Goal: Find specific fact: Find contact information

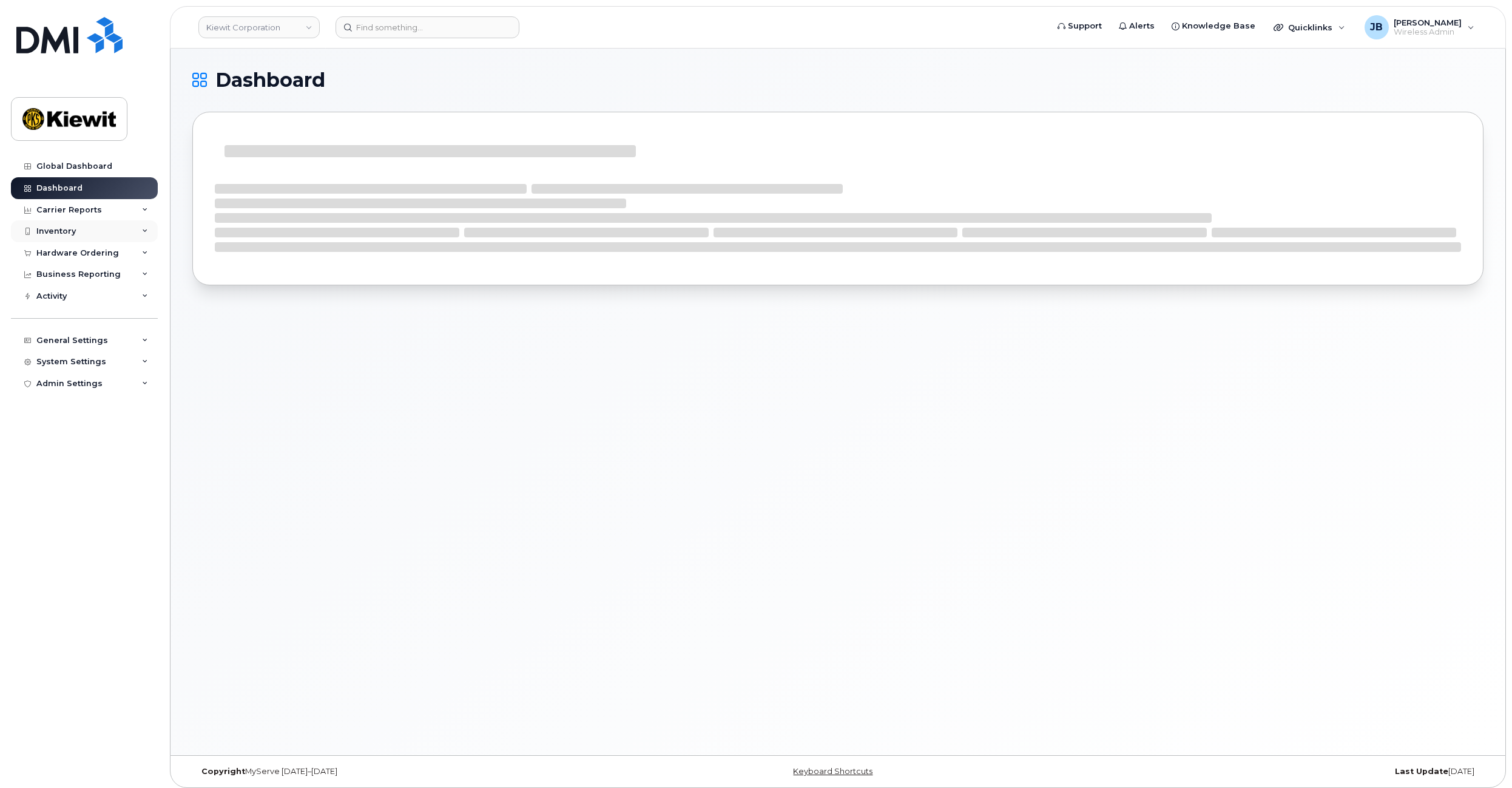
click at [67, 230] on div "Inventory" at bounding box center [56, 231] width 39 height 10
click at [75, 249] on div "Mobility Devices" at bounding box center [77, 253] width 69 height 11
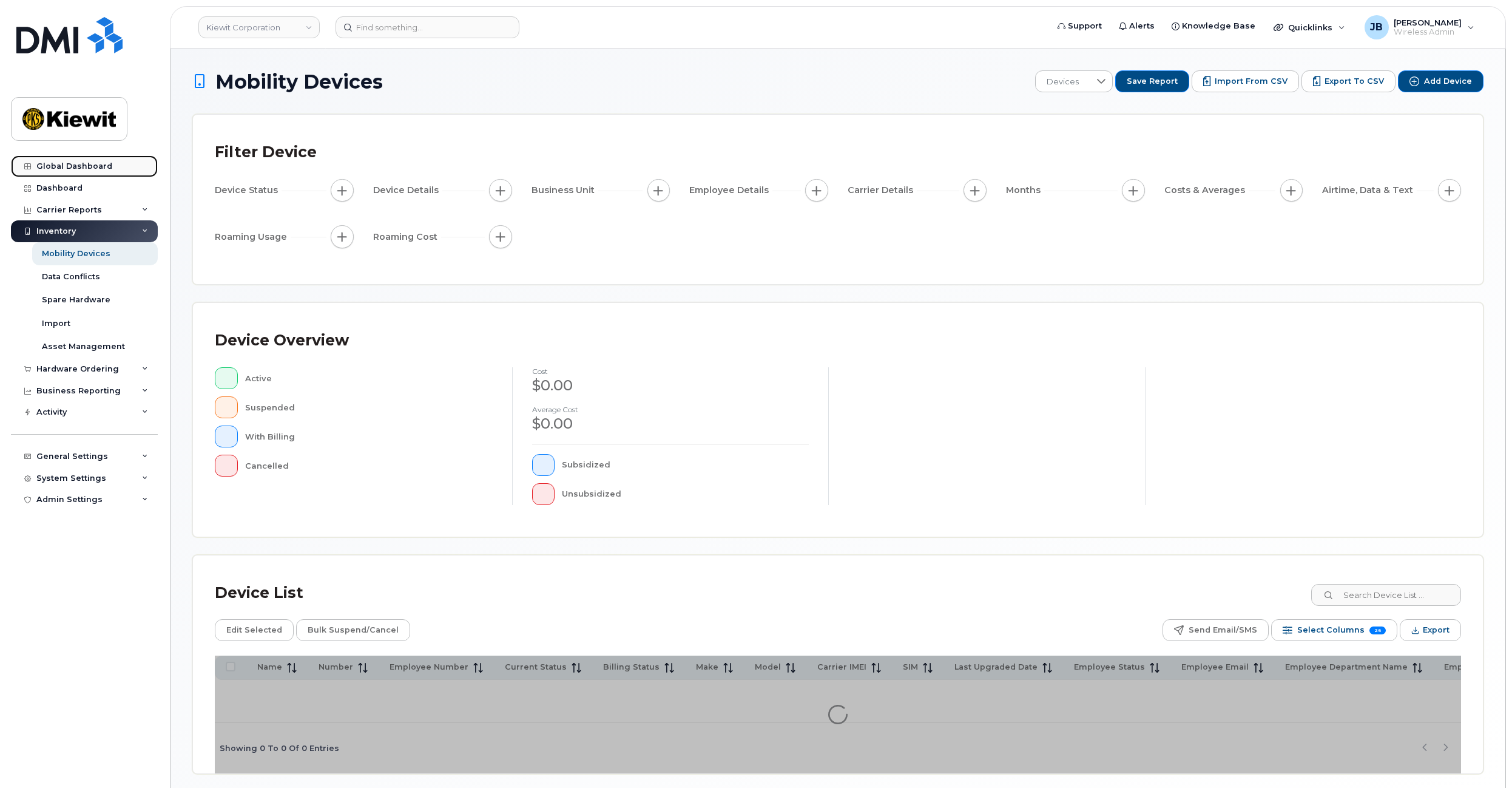
click at [83, 163] on div "Global Dashboard" at bounding box center [74, 167] width 76 height 10
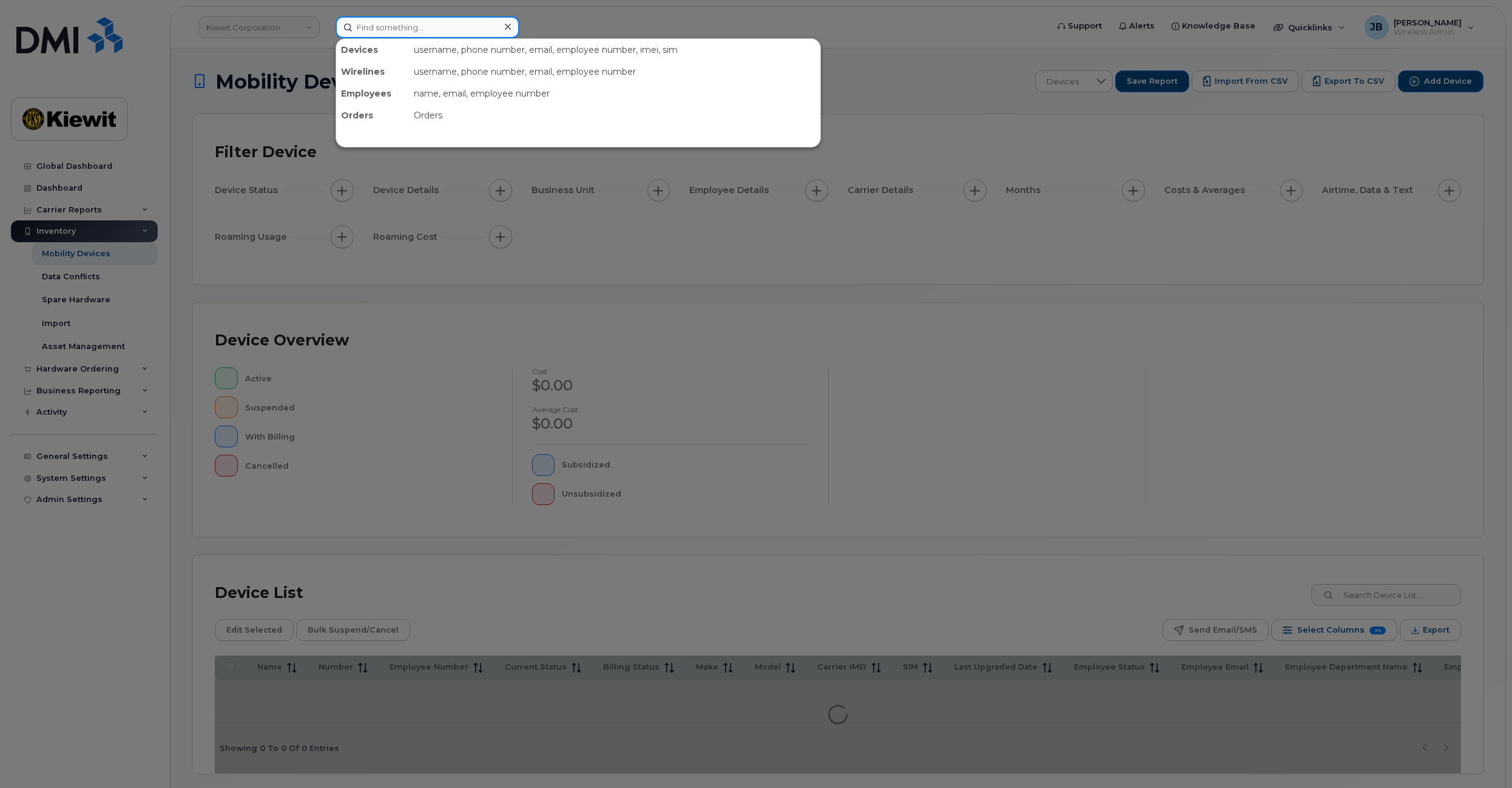
click at [401, 26] on input at bounding box center [427, 27] width 184 height 22
paste input "GFJLV41K62"
type input "GFJLV41K62"
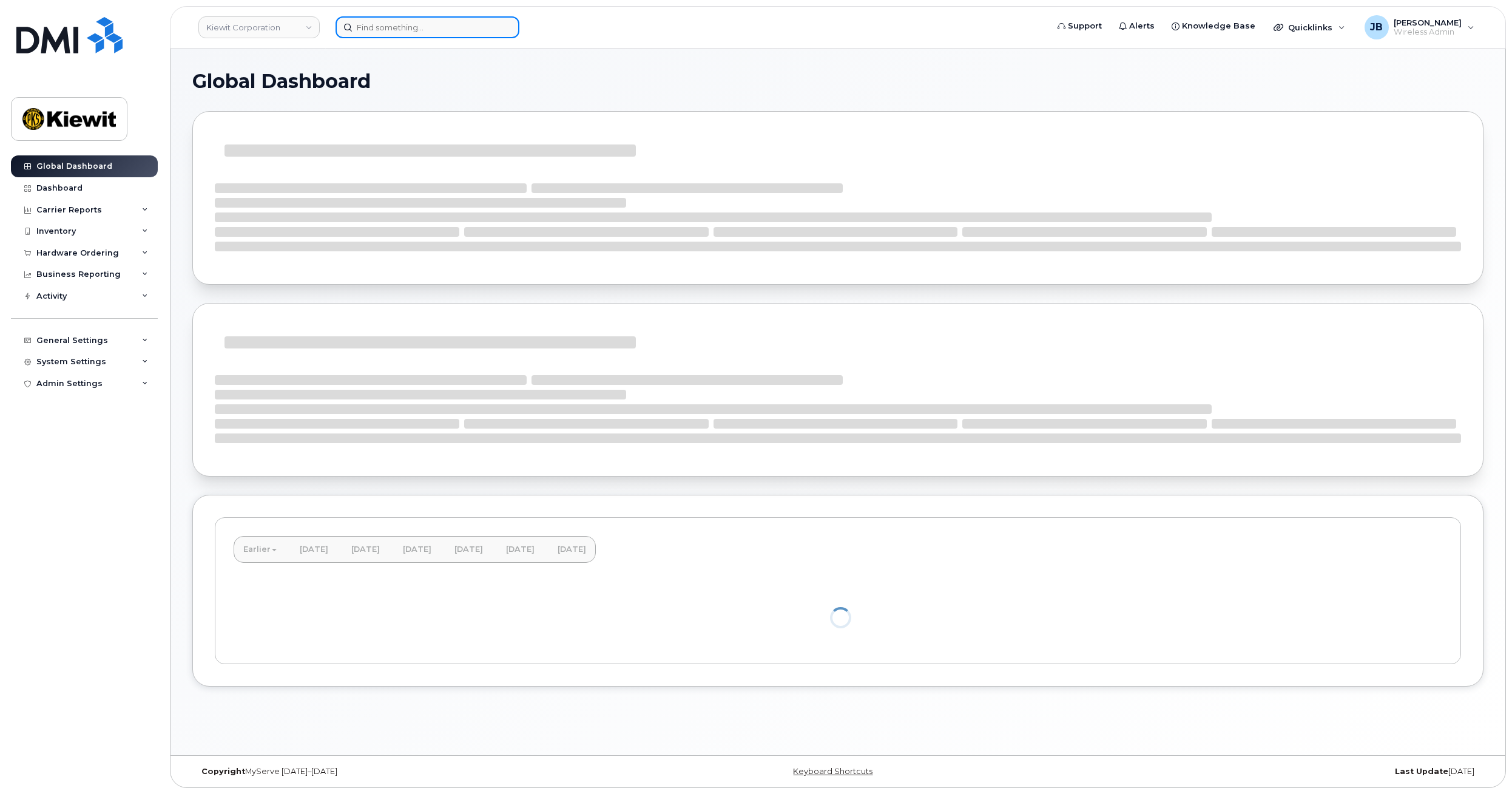
click at [414, 27] on input at bounding box center [427, 27] width 184 height 22
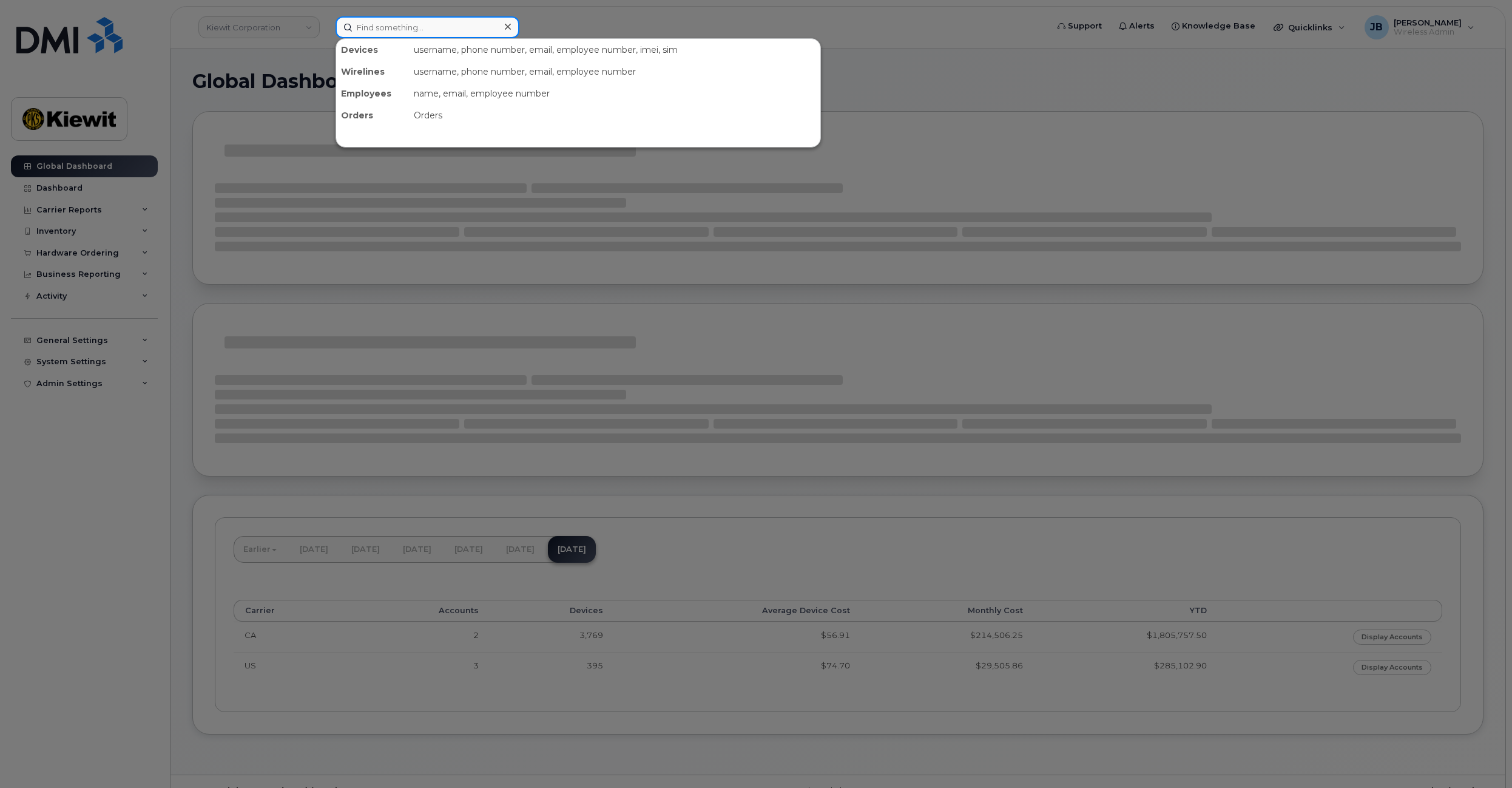
paste input "GFJLV41K62"
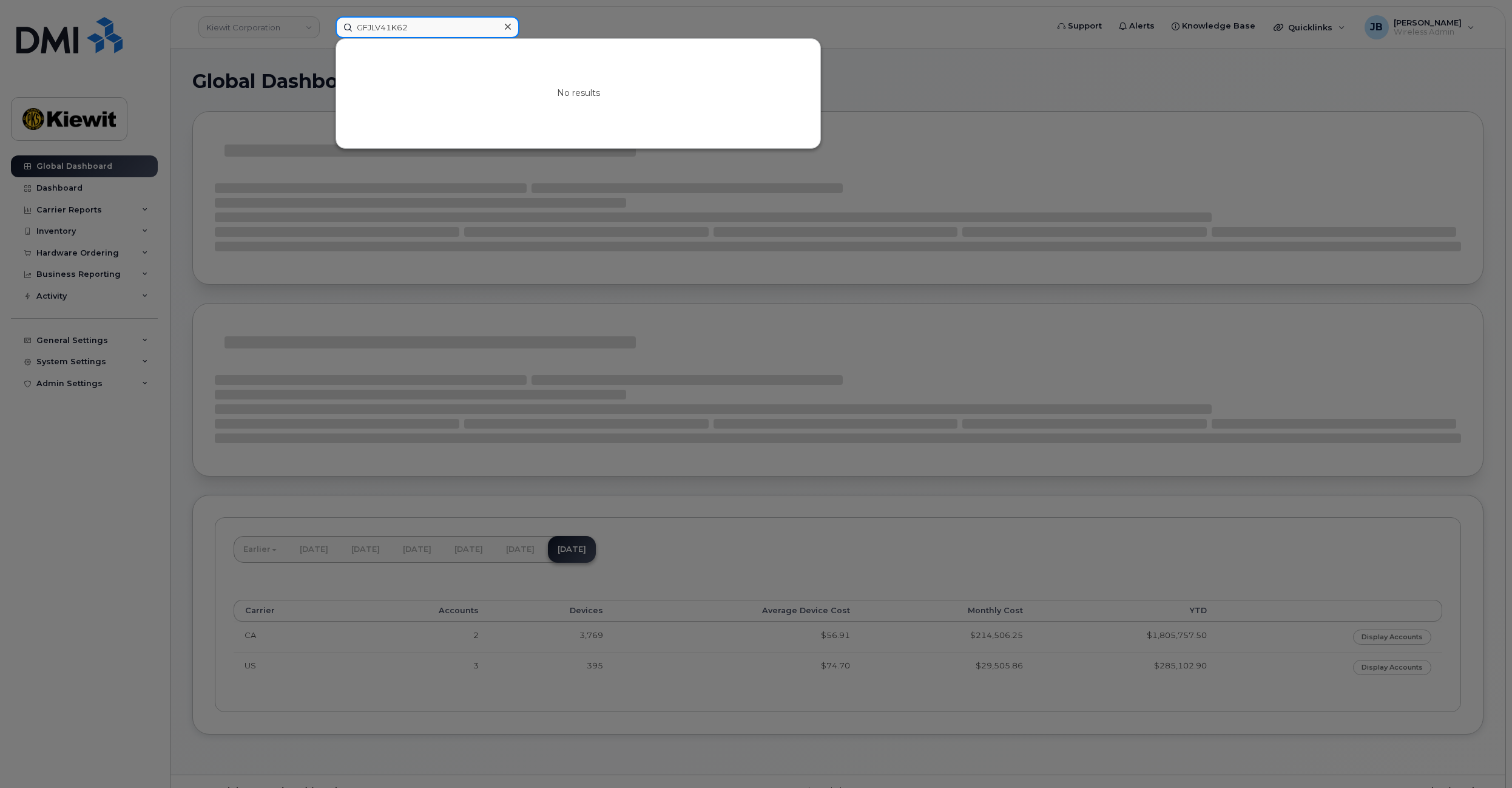
click at [423, 26] on input "GFJLV41K62" at bounding box center [427, 27] width 184 height 22
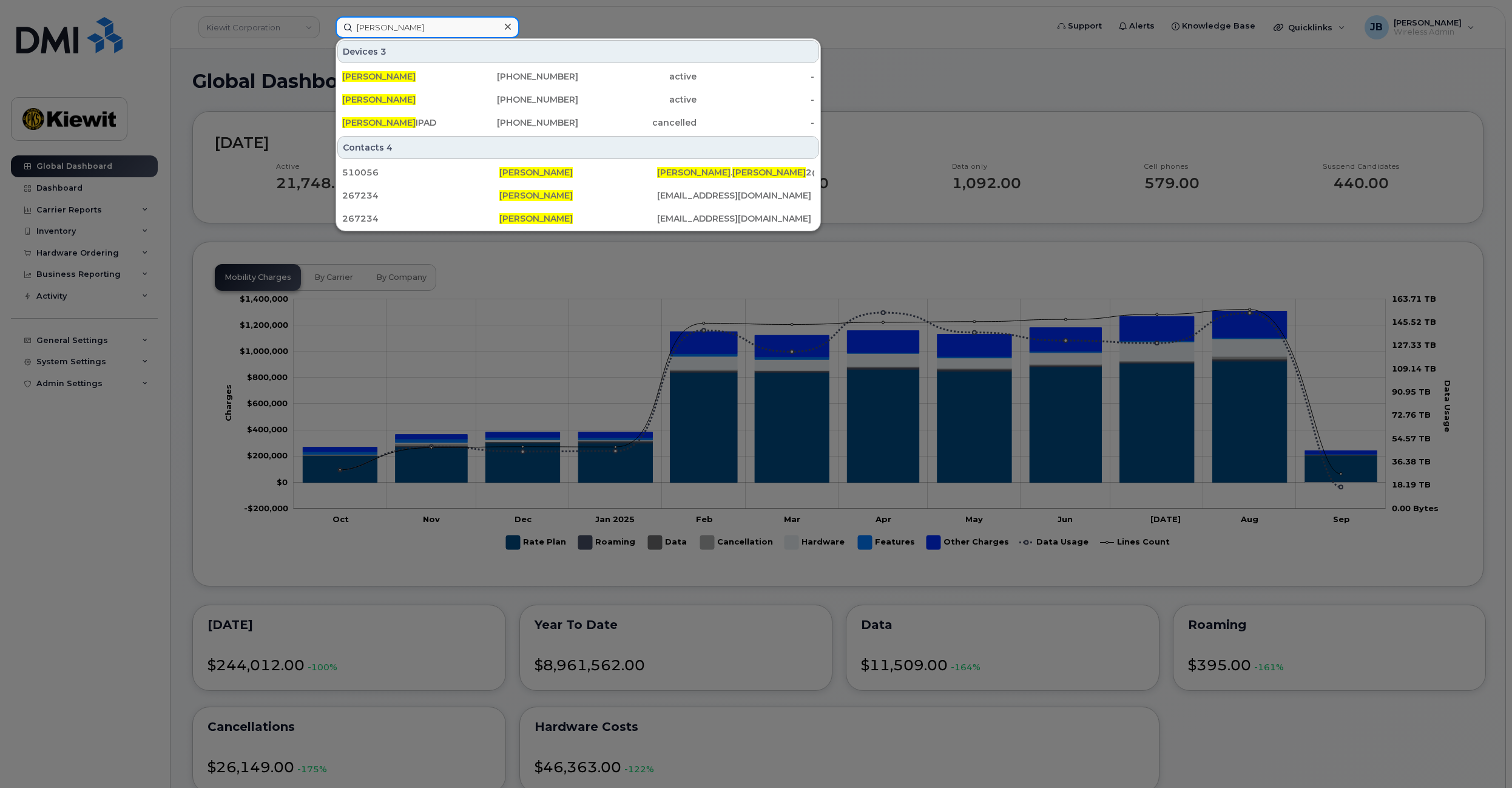
type input "[PERSON_NAME]"
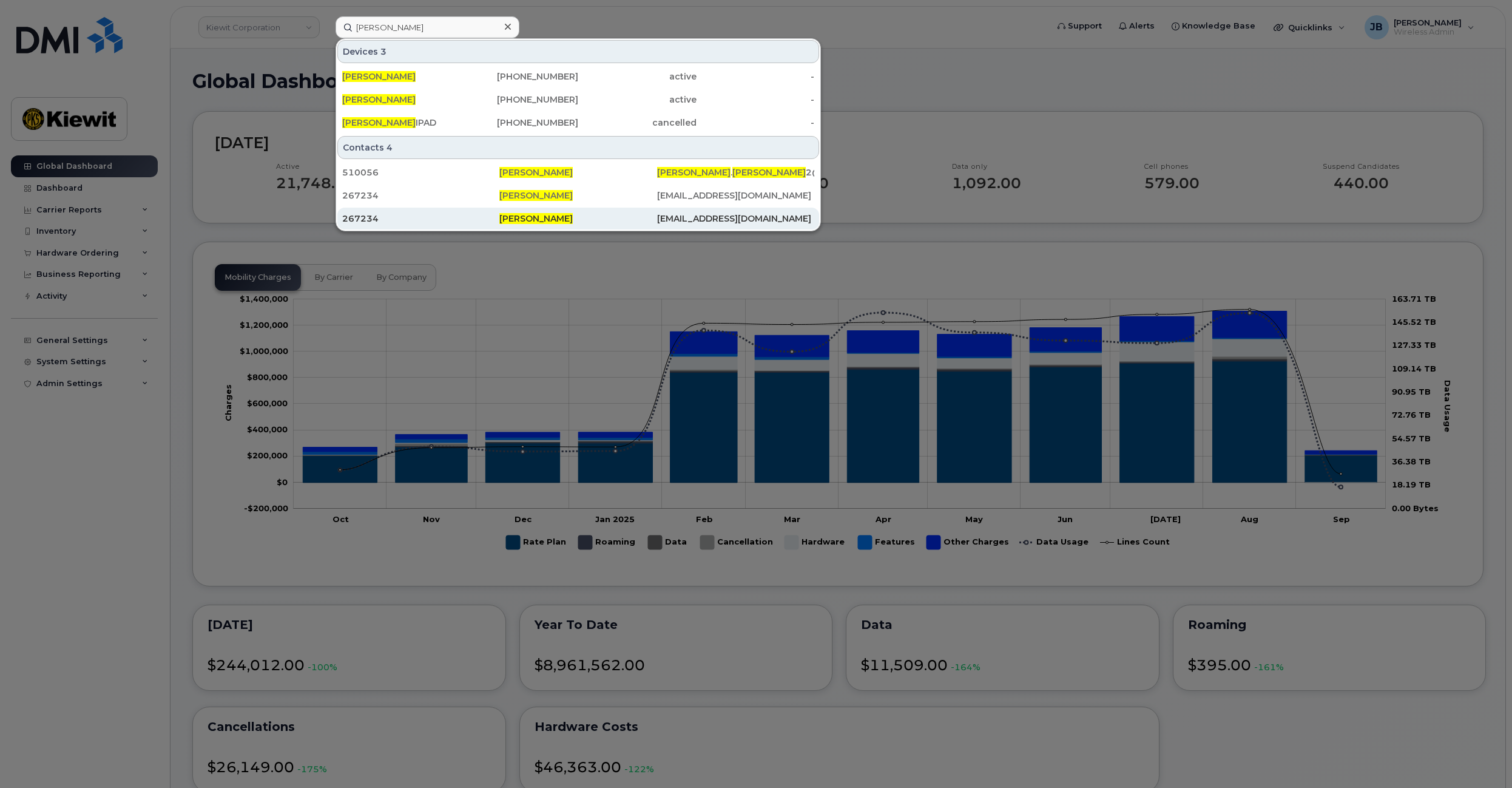
click at [594, 210] on div "[PERSON_NAME]" at bounding box center [578, 218] width 157 height 22
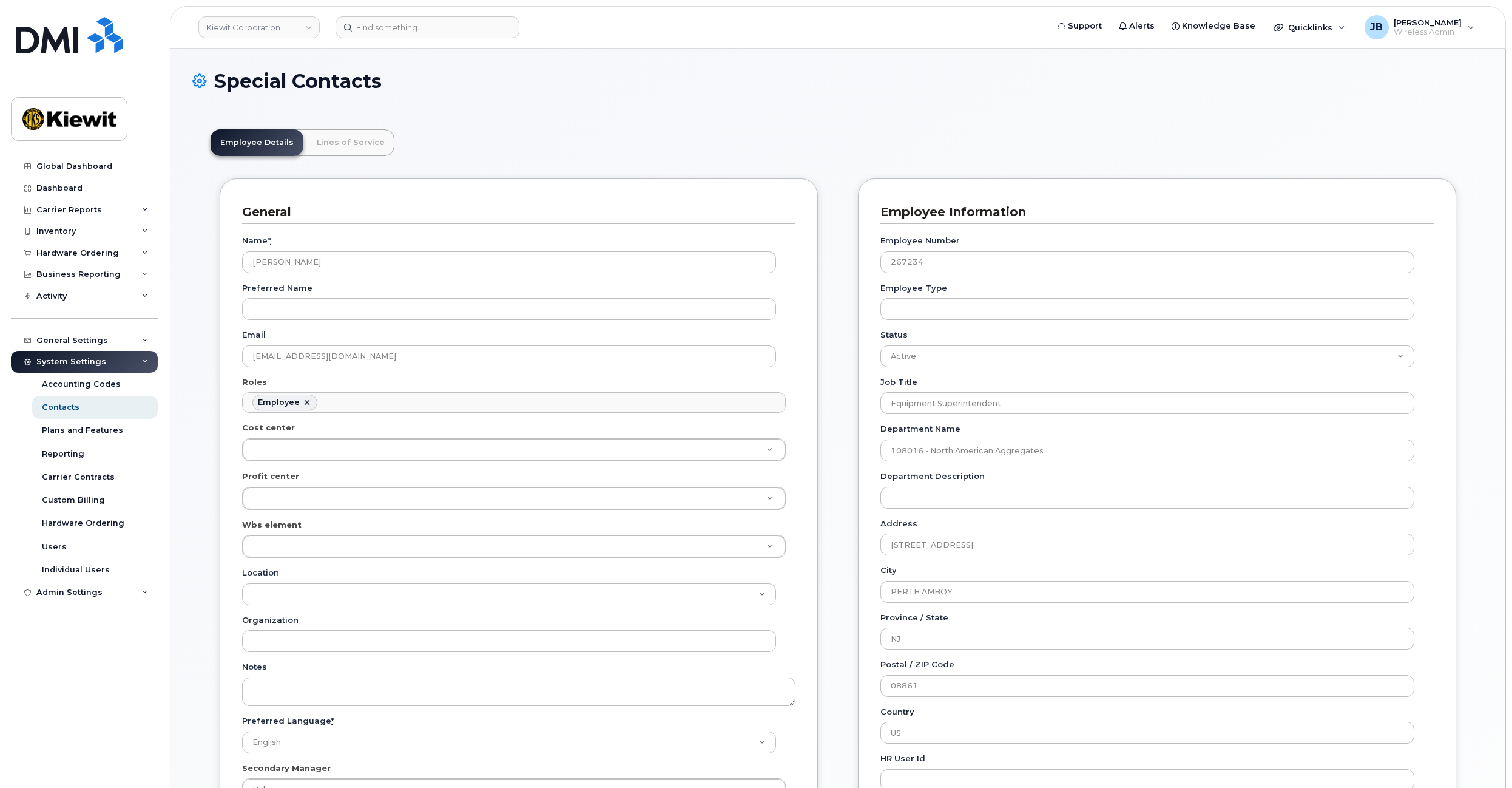
scroll to position [36, 0]
click at [349, 137] on link "Lines of Service" at bounding box center [351, 142] width 87 height 26
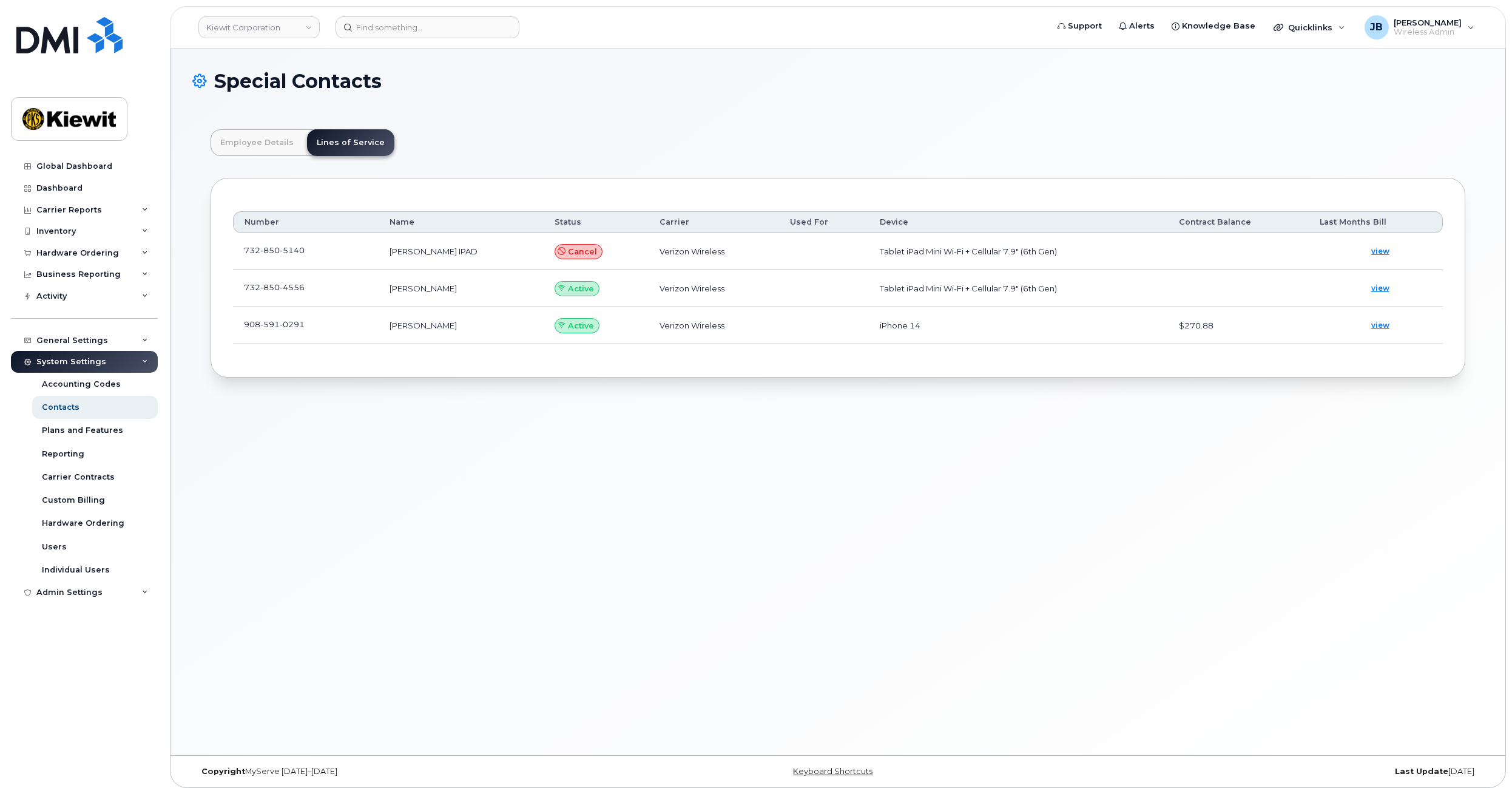
drag, startPoint x: 305, startPoint y: 324, endPoint x: 322, endPoint y: 325, distance: 17.0
click at [322, 325] on td "908 591 0291" at bounding box center [306, 326] width 146 height 37
click at [329, 325] on td "908 591 0291" at bounding box center [306, 326] width 146 height 37
click at [396, 321] on td "[PERSON_NAME]" at bounding box center [461, 326] width 165 height 37
click at [413, 322] on td "[PERSON_NAME]" at bounding box center [461, 326] width 165 height 37
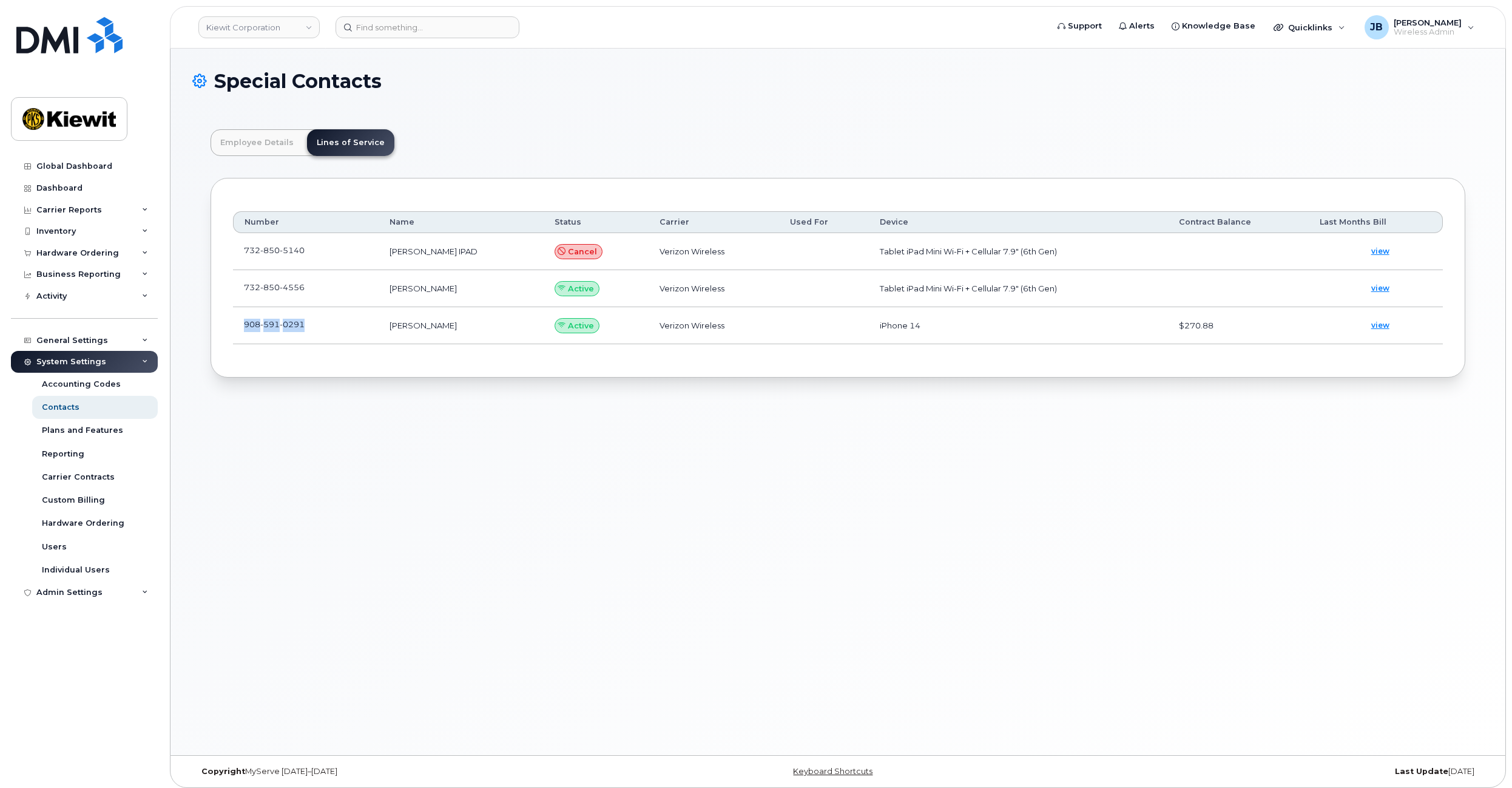
drag, startPoint x: 325, startPoint y: 326, endPoint x: 245, endPoint y: 329, distance: 80.1
click at [245, 329] on td "908 591 0291" at bounding box center [306, 326] width 146 height 37
copy span "908 591 0291"
click at [398, 31] on input at bounding box center [427, 27] width 184 height 22
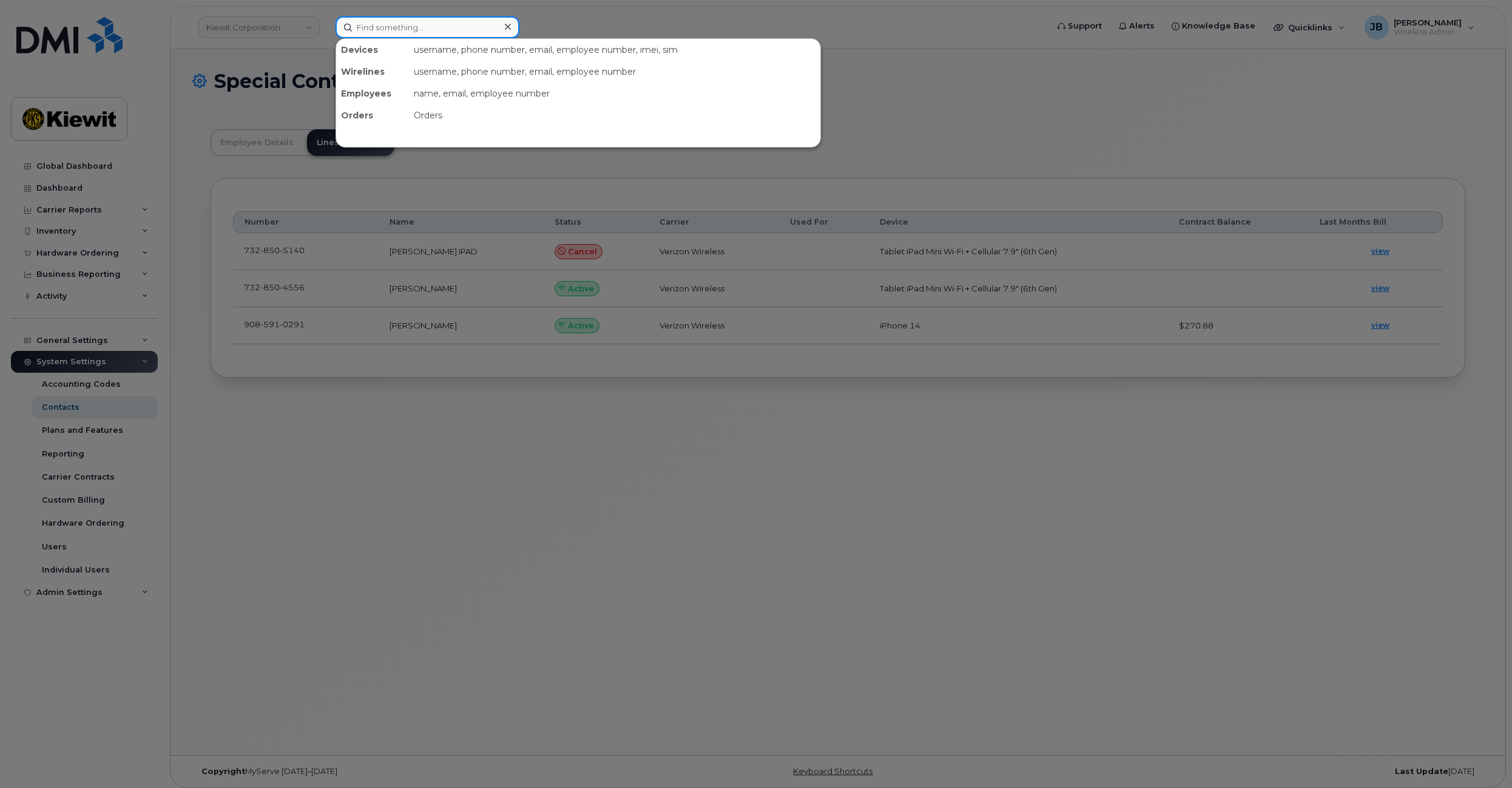
paste input "9085910291"
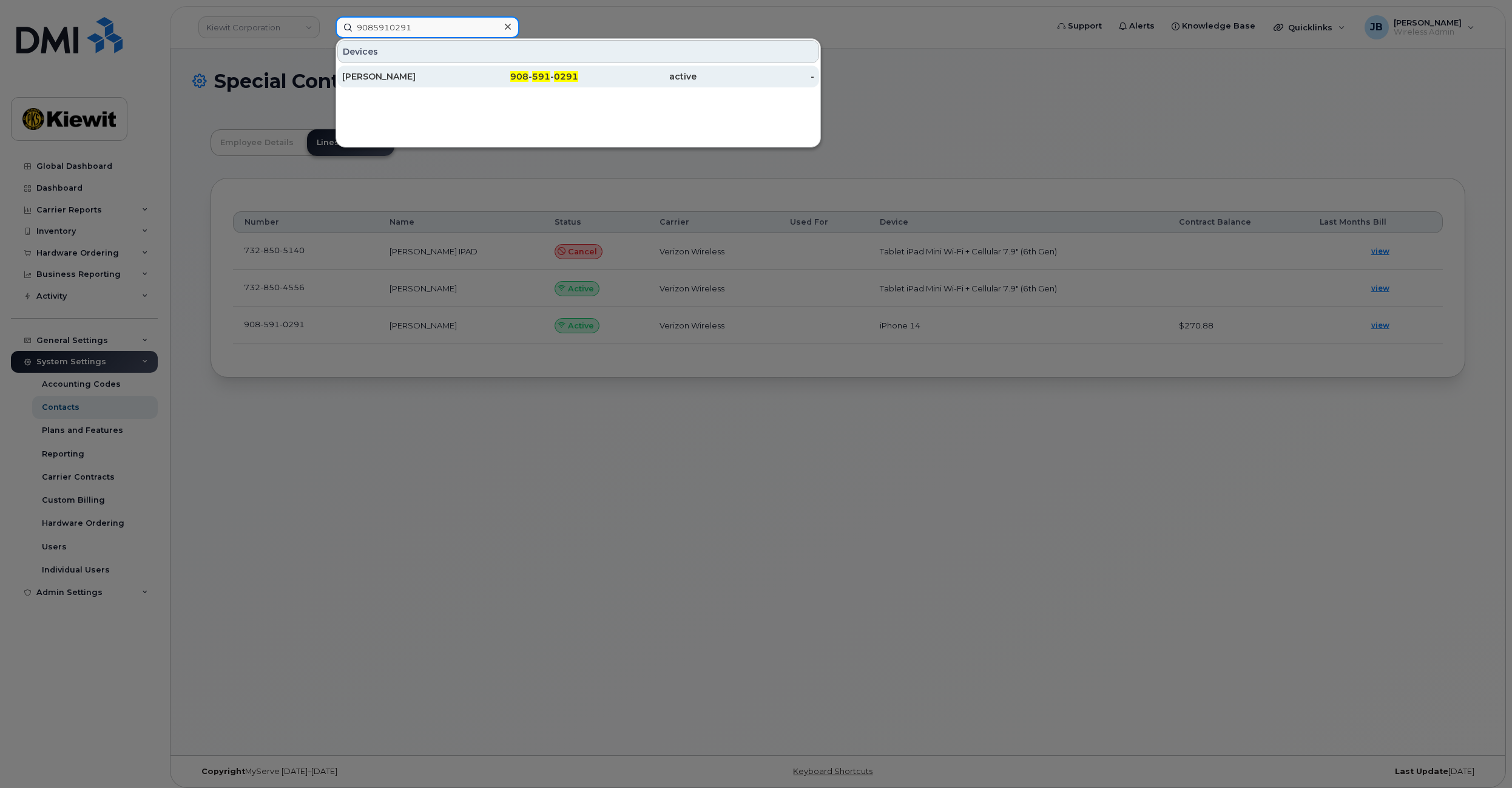
type input "9085910291"
click at [398, 80] on div "[PERSON_NAME]" at bounding box center [401, 76] width 118 height 12
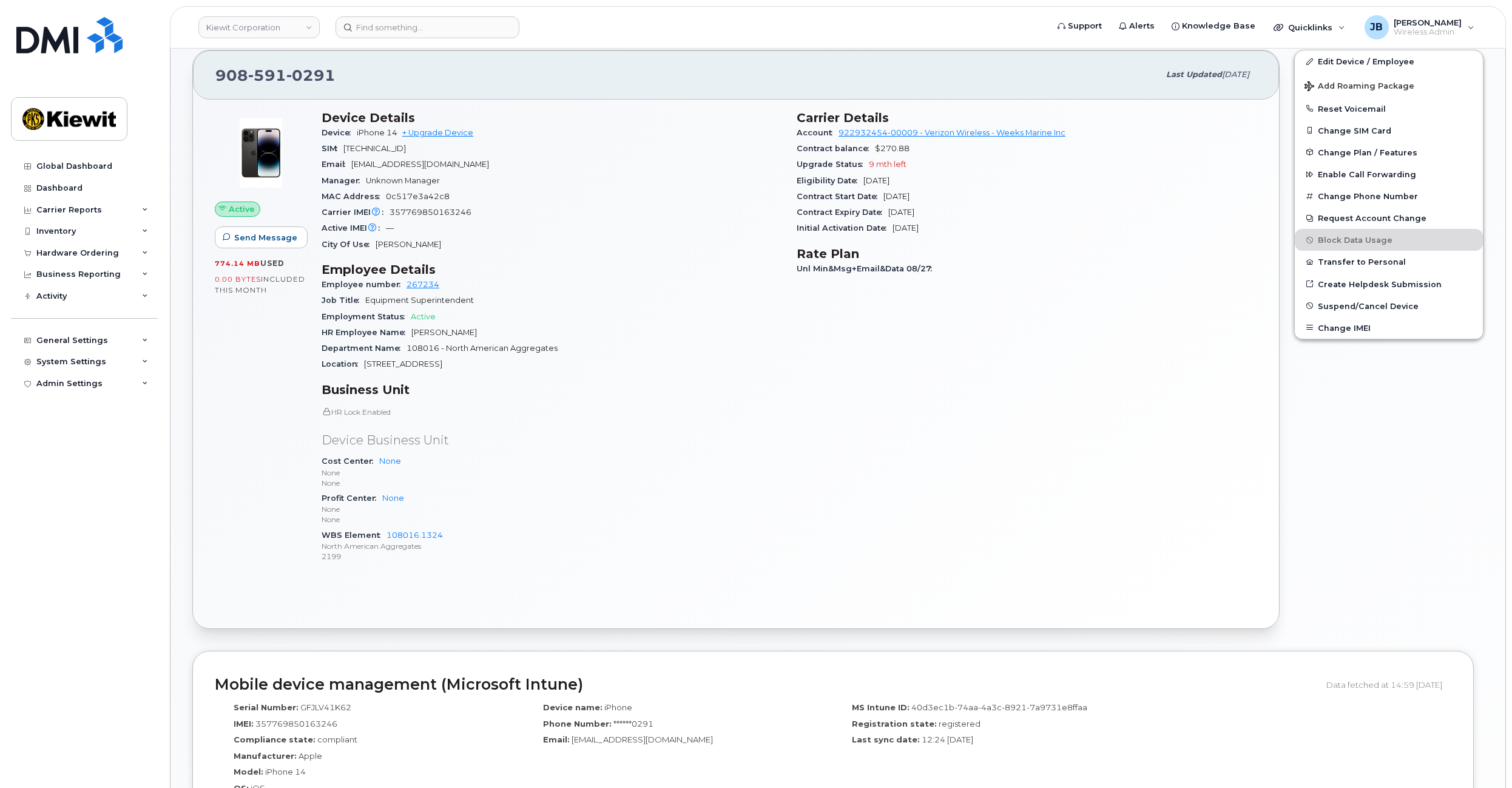
scroll to position [303, 0]
